Goal: Task Accomplishment & Management: Use online tool/utility

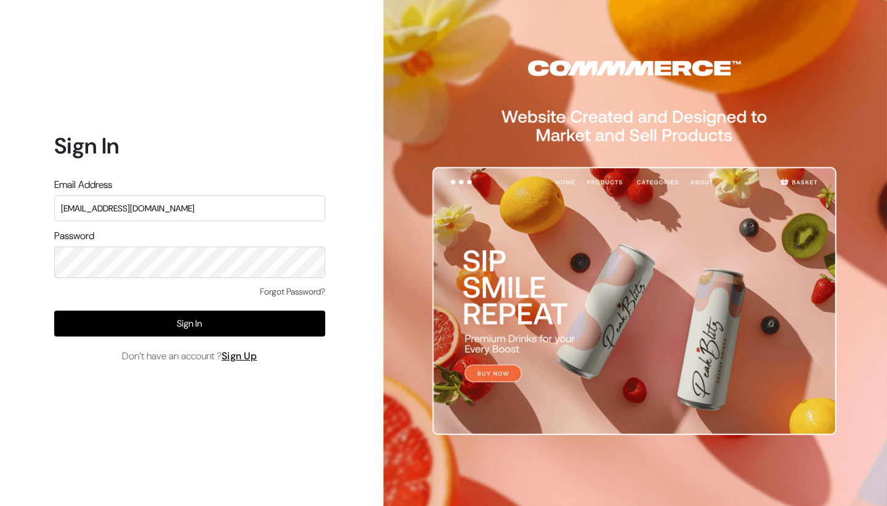
type input "[EMAIL_ADDRESS][DOMAIN_NAME]"
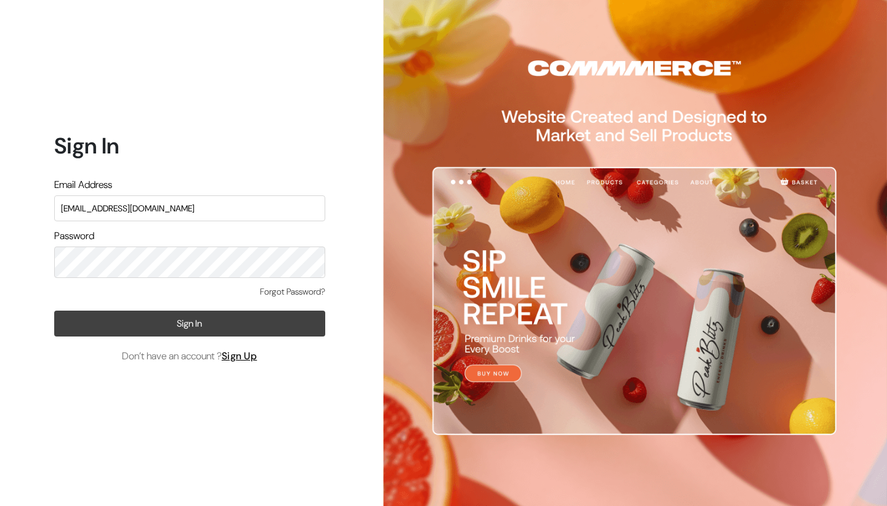
click at [150, 327] on button "Sign In" at bounding box center [189, 323] width 271 height 26
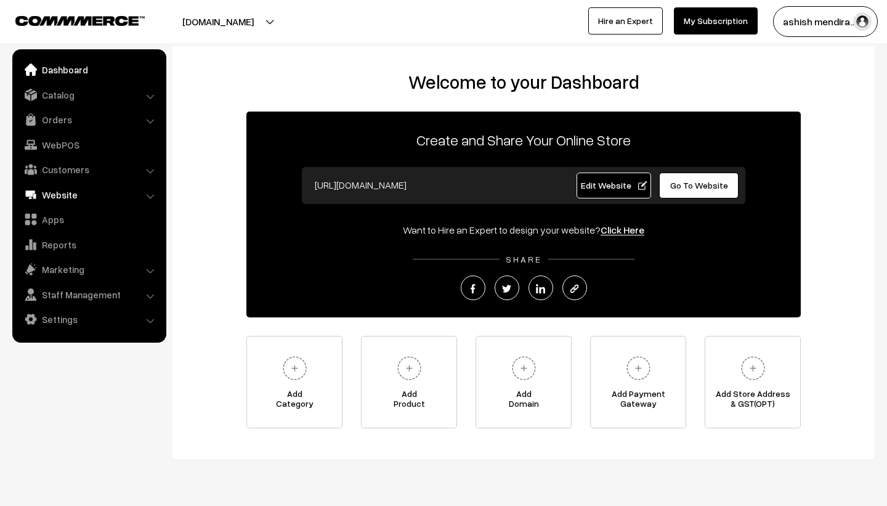
click at [98, 193] on link "Website" at bounding box center [88, 194] width 147 height 22
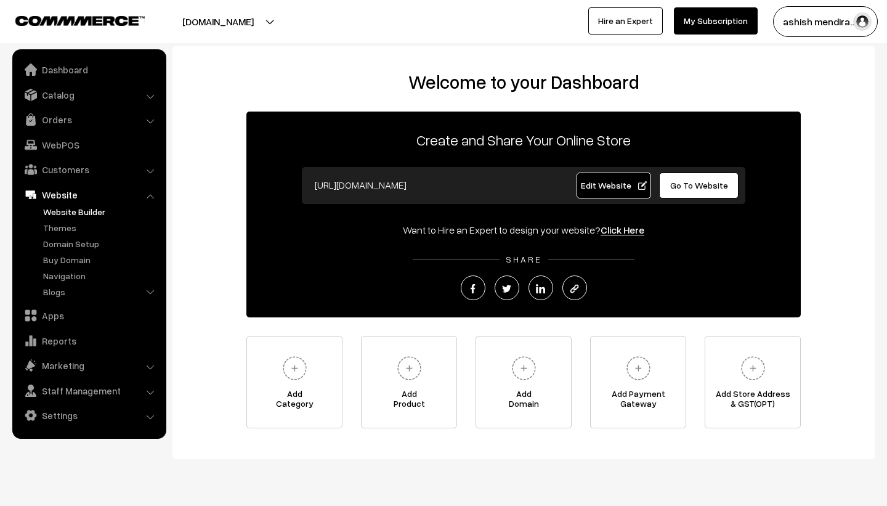
click at [80, 212] on link "Website Builder" at bounding box center [101, 211] width 122 height 13
